Goal: Find specific page/section: Find specific page/section

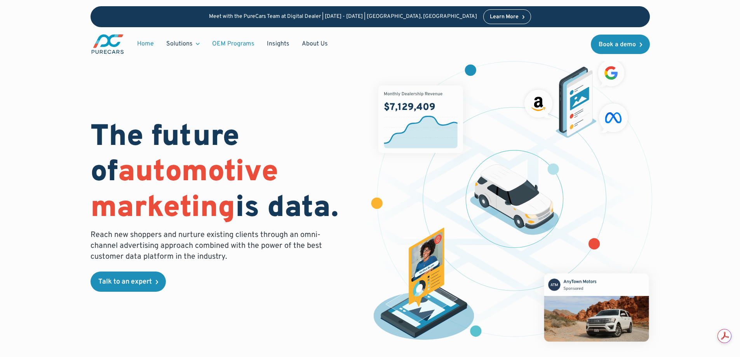
click at [248, 42] on link "OEM Programs" at bounding box center [233, 43] width 55 height 15
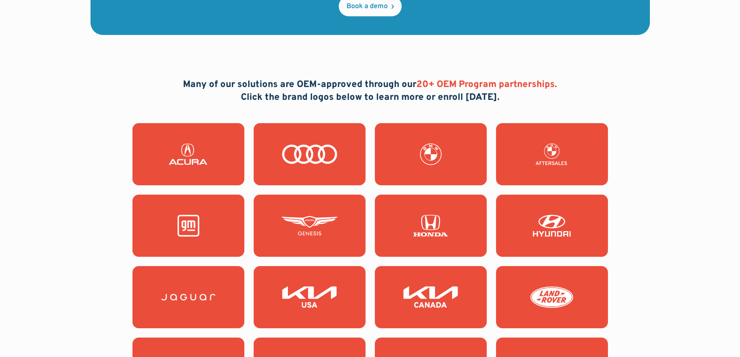
scroll to position [505, 0]
